Goal: Task Accomplishment & Management: Use online tool/utility

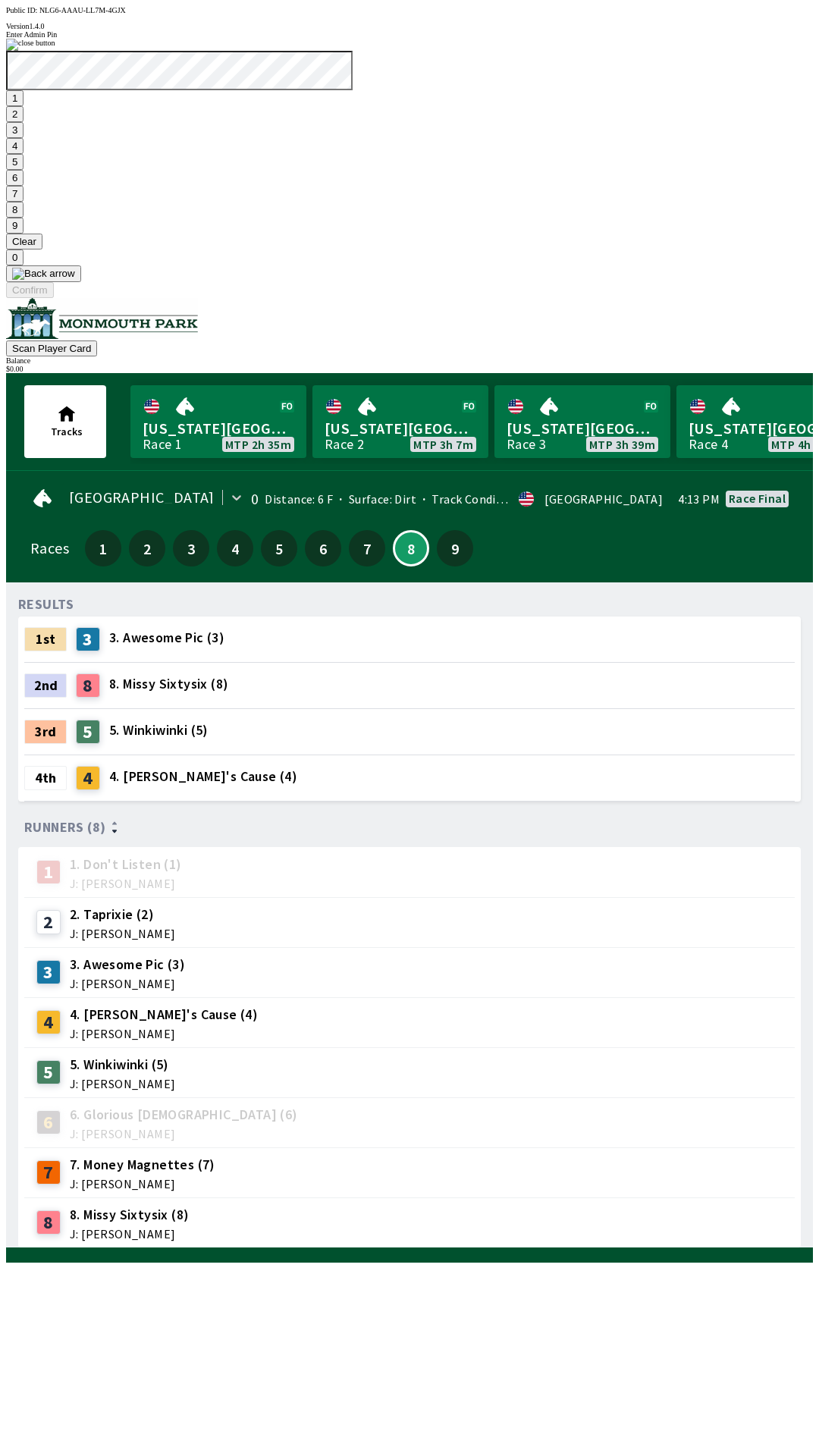
click at [23, 202] on button "7" at bounding box center [15, 193] width 17 height 16
click at [23, 138] on button "3" at bounding box center [15, 130] width 17 height 16
click at [54, 298] on button "Confirm" at bounding box center [30, 290] width 48 height 16
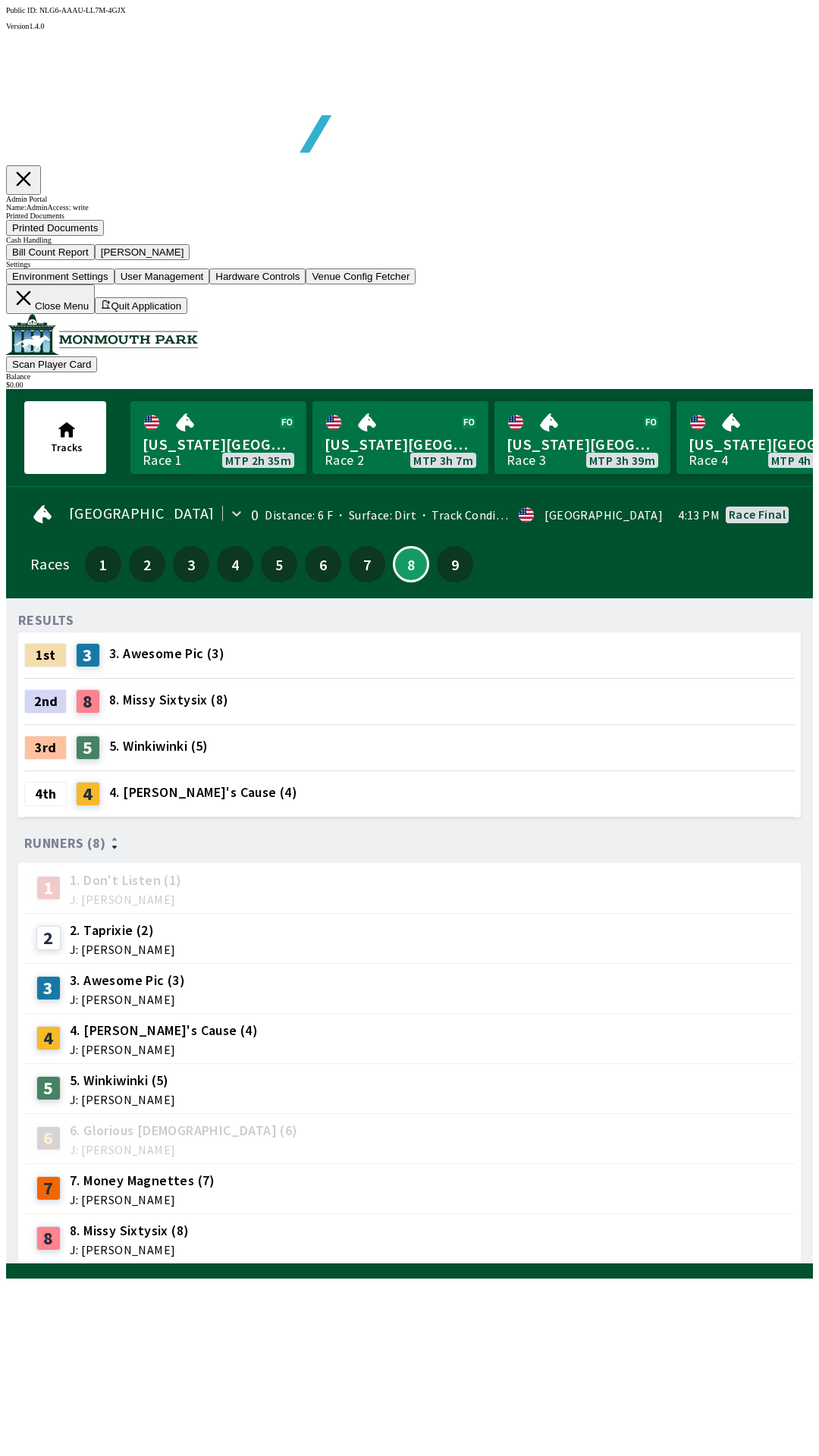
click at [95, 260] on button "Bill Count Report" at bounding box center [50, 252] width 88 height 16
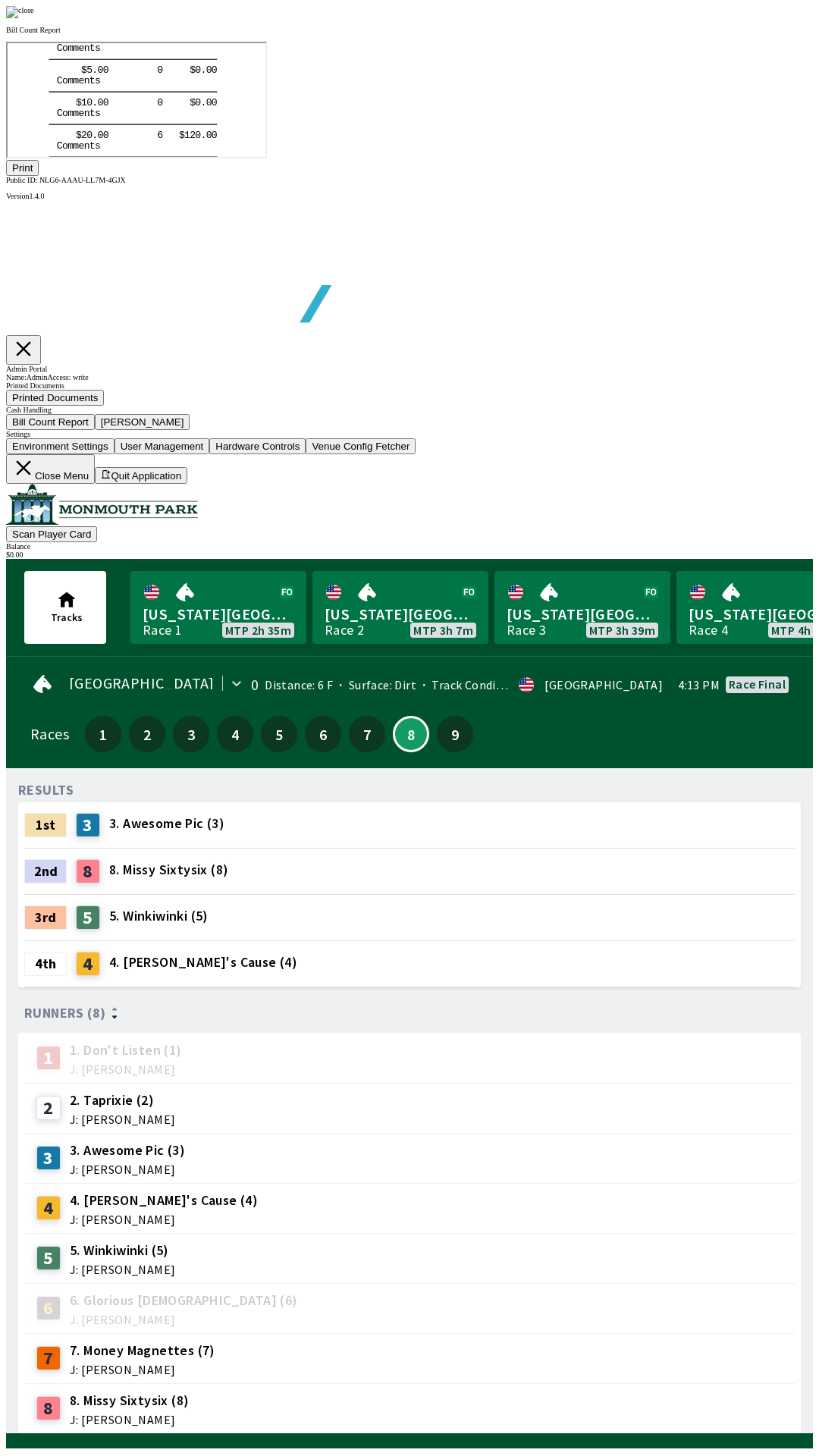
scroll to position [178, 0]
click at [39, 176] on button "Print" at bounding box center [23, 168] width 33 height 16
click at [706, 18] on div at bounding box center [409, 12] width 807 height 12
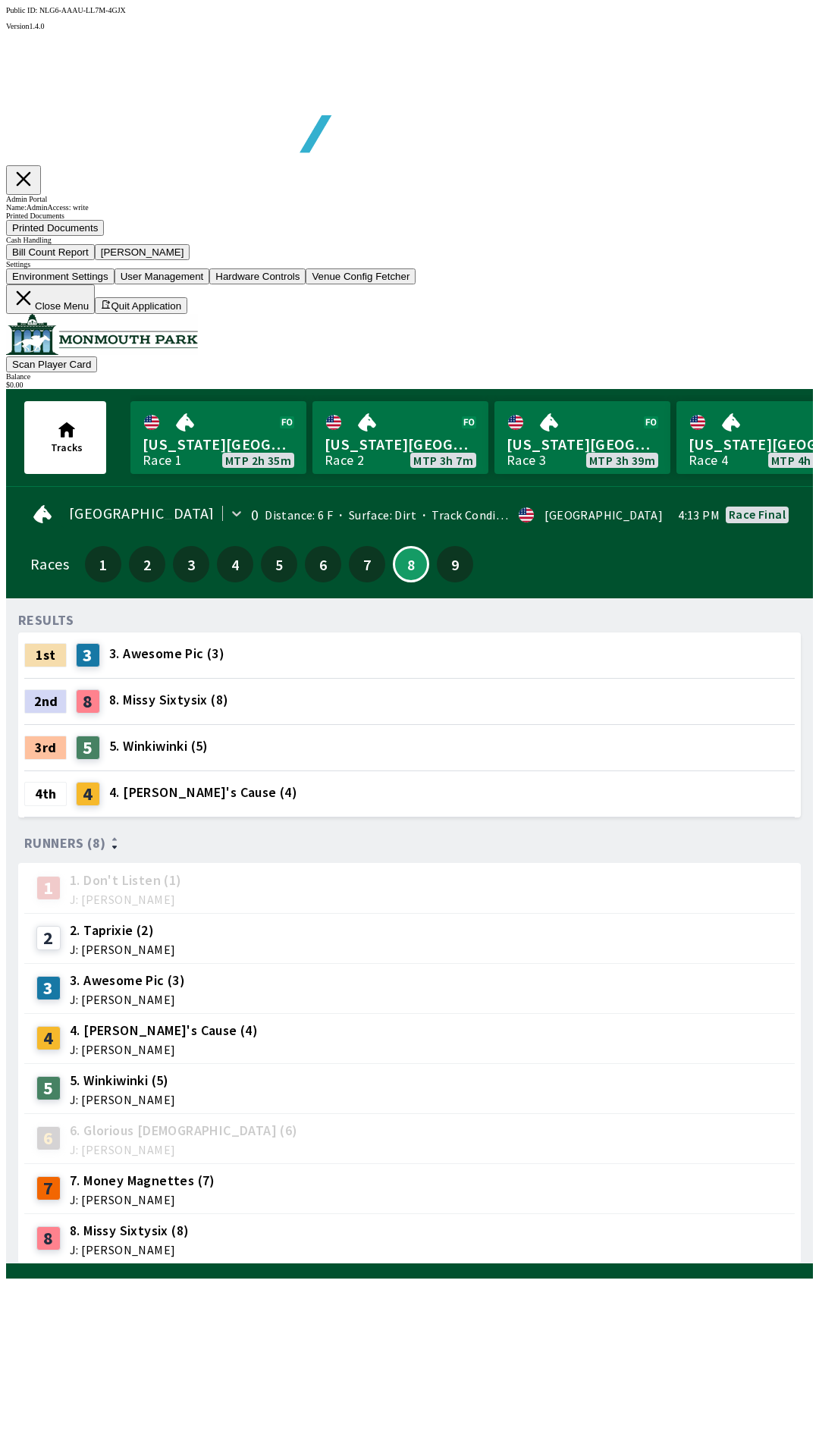
click at [190, 260] on button "[PERSON_NAME]" at bounding box center [142, 252] width 95 height 16
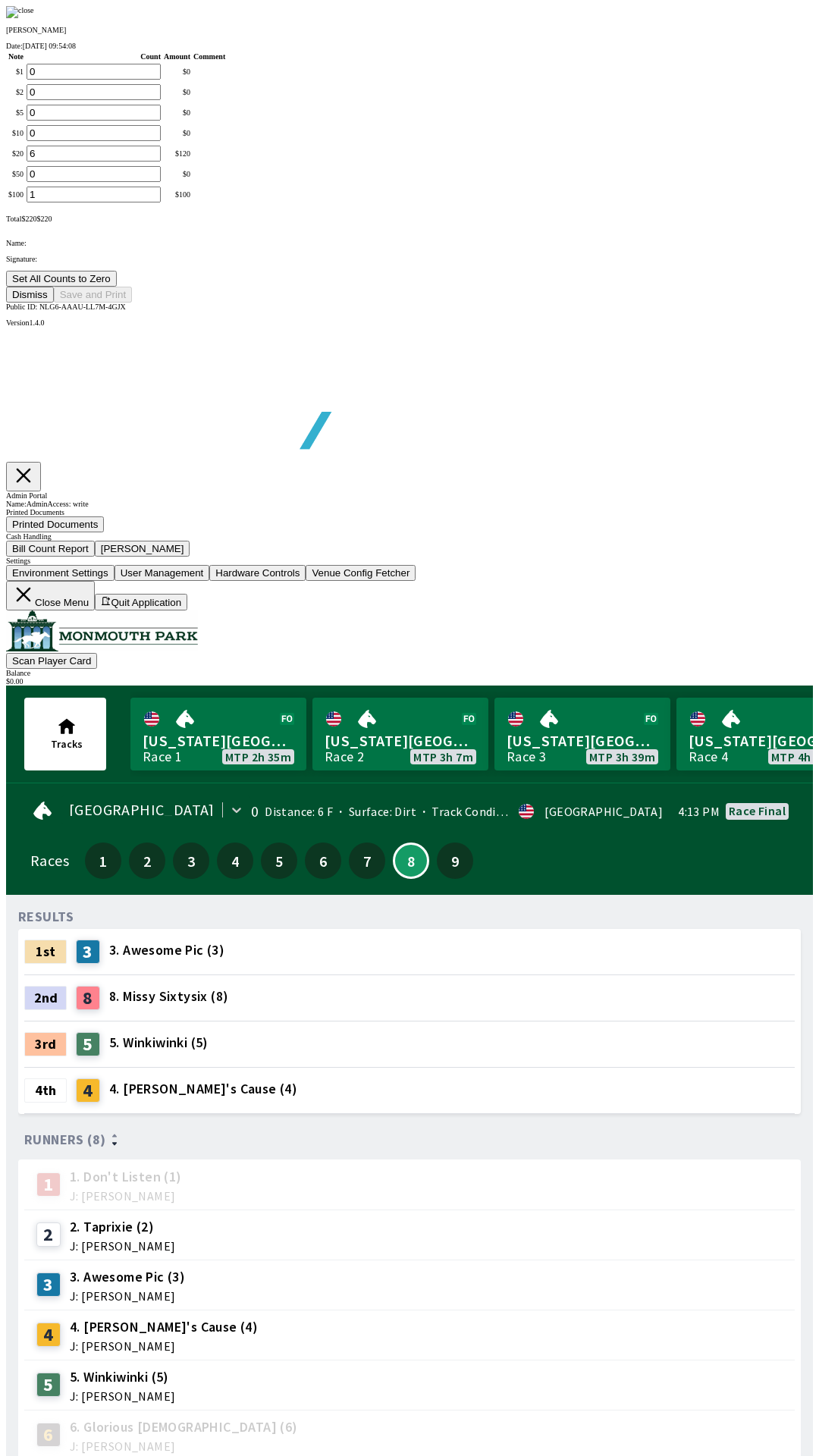
click at [116, 287] on button "Set All Counts to Zero" at bounding box center [61, 279] width 111 height 16
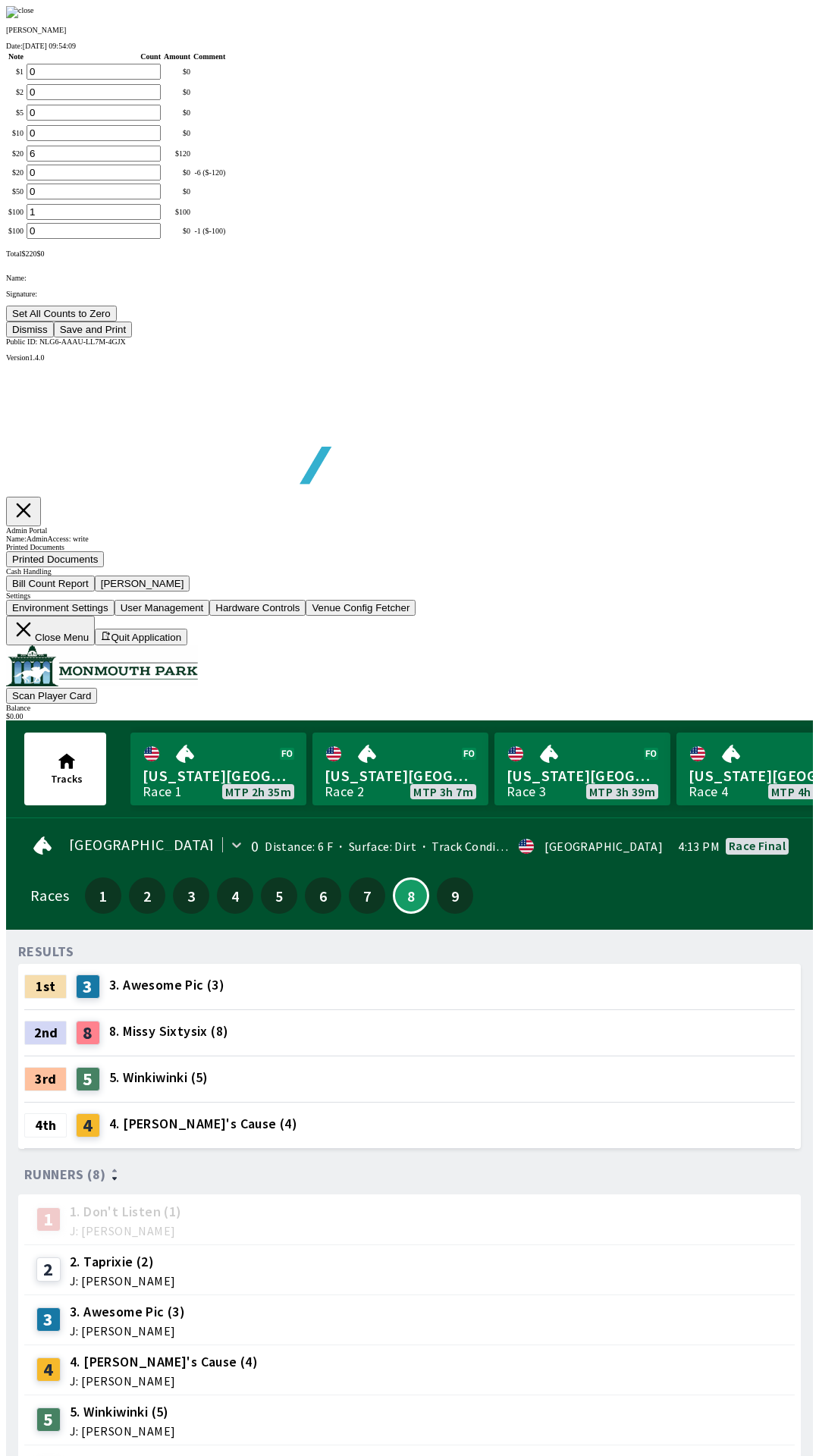
click at [132, 338] on button "Save and Print" at bounding box center [92, 329] width 78 height 16
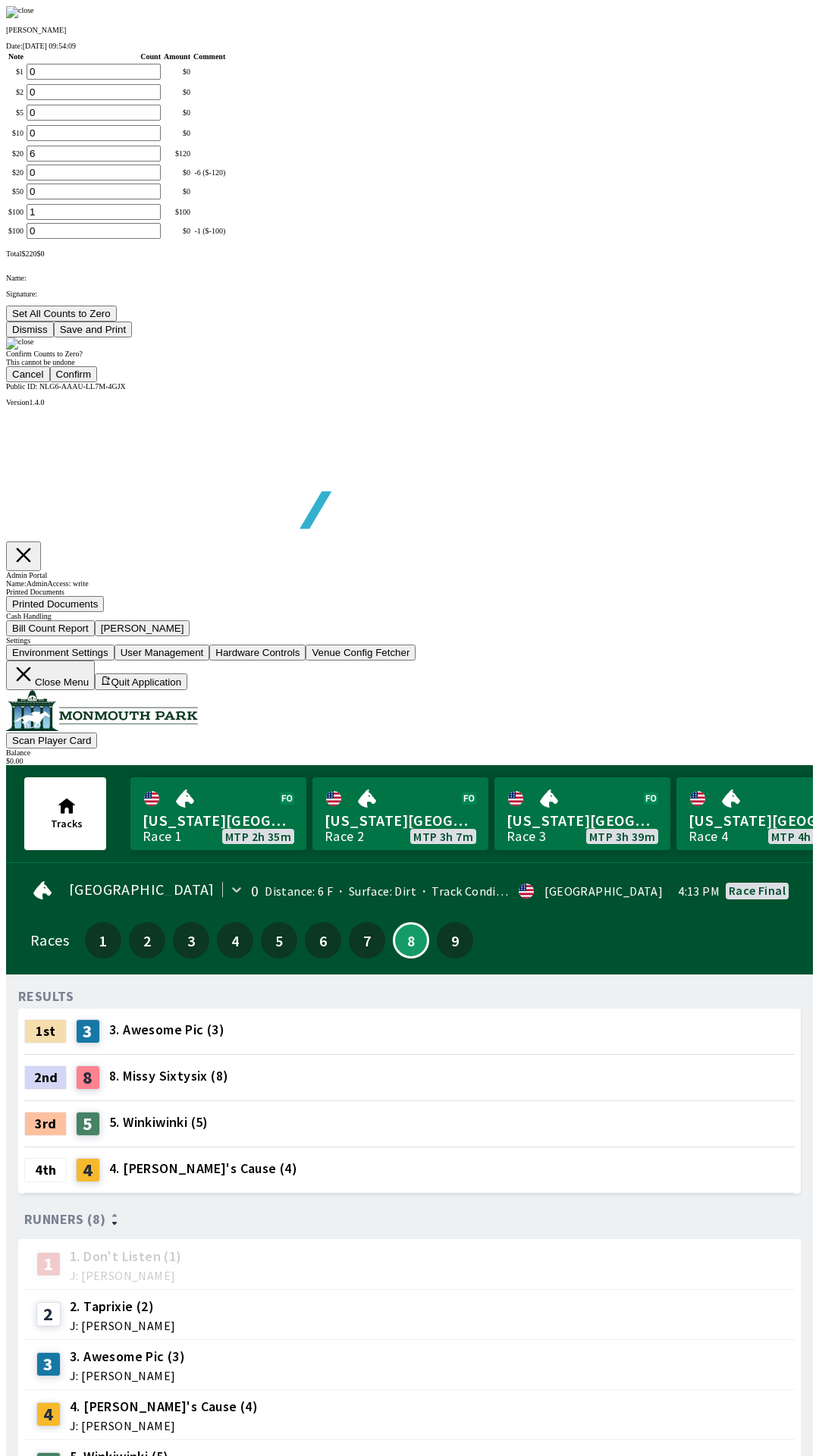
click at [98, 382] on button "Confirm" at bounding box center [74, 374] width 48 height 16
type input "0"
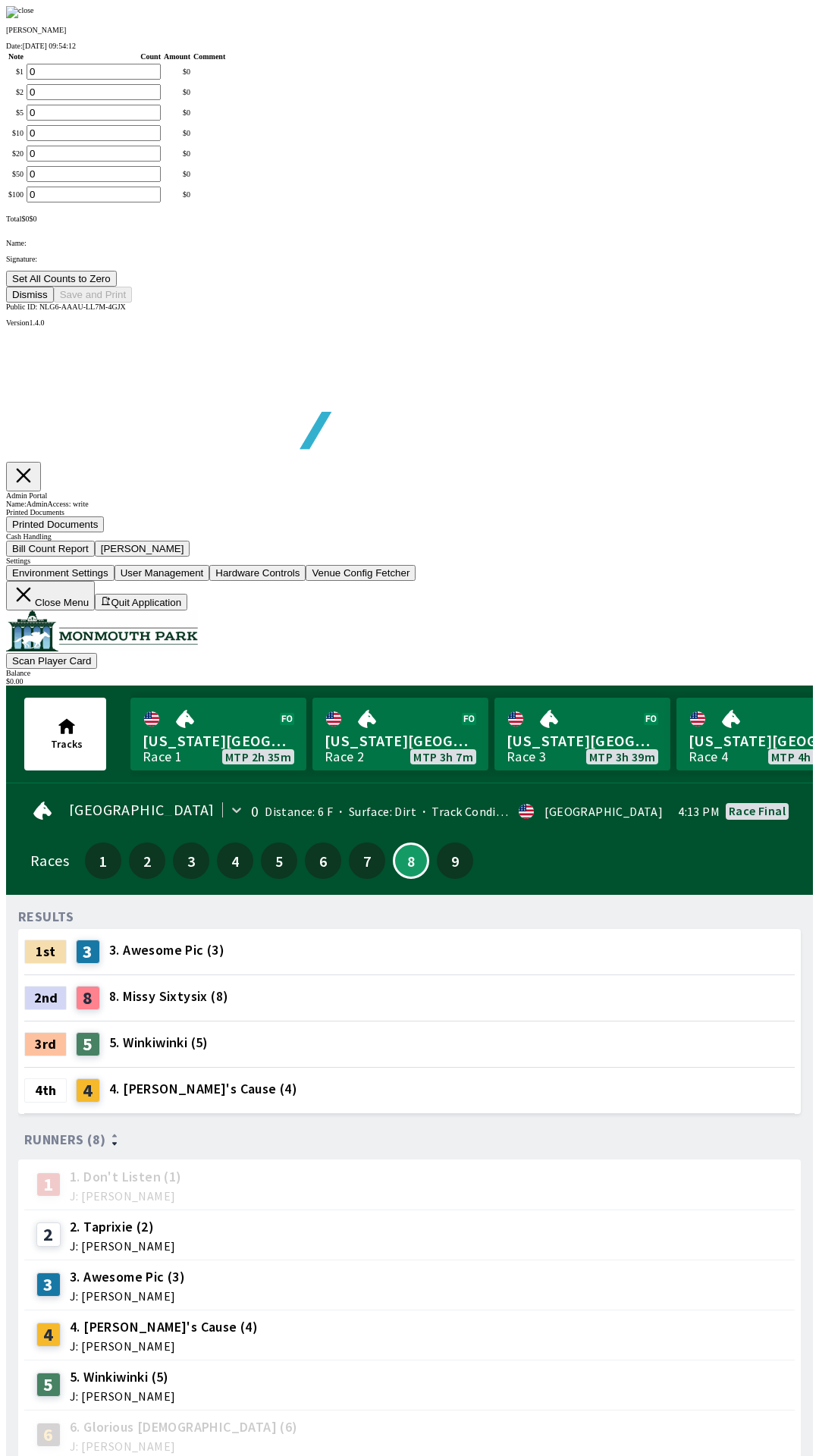
click at [54, 303] on button "Dismiss" at bounding box center [30, 294] width 48 height 16
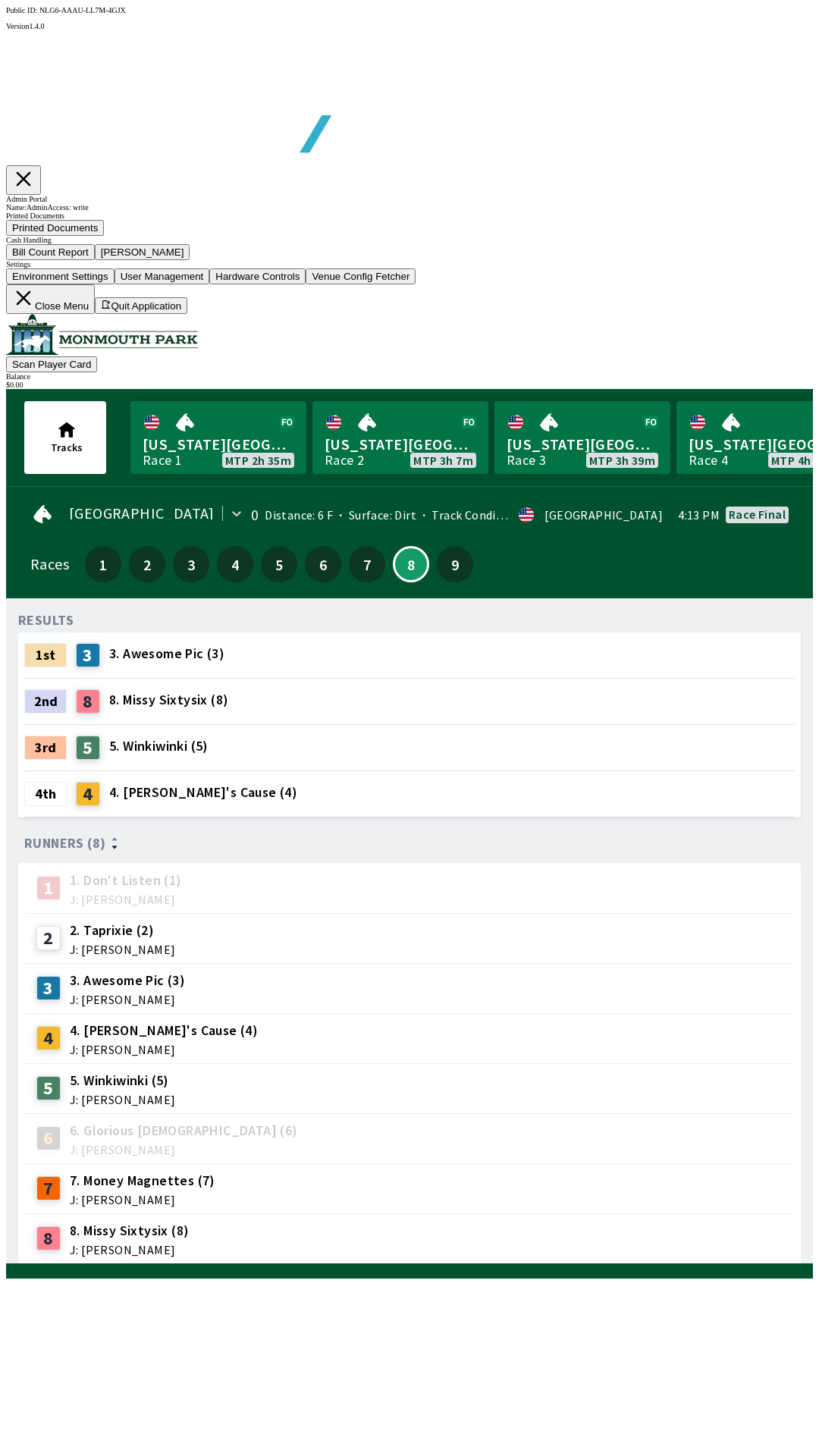
click at [95, 314] on button "Close Menu" at bounding box center [50, 299] width 88 height 30
